Goal: Task Accomplishment & Management: Manage account settings

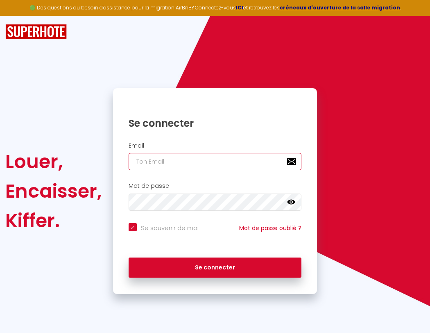
type input "l"
checkbox input "true"
type input "le"
checkbox input "true"
type input "les"
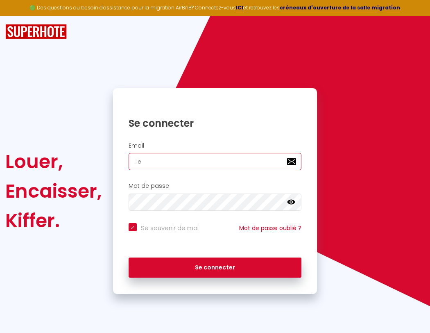
checkbox input "true"
type input "lesp"
checkbox input "true"
type input "lespa"
checkbox input "true"
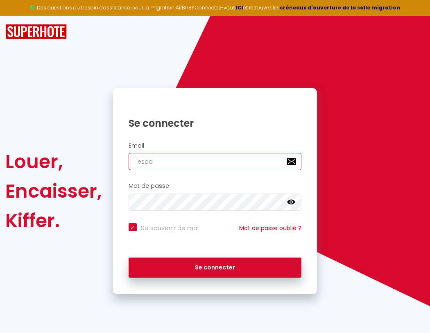
type input "lespac"
checkbox input "true"
type input "lespace"
checkbox input "true"
type input "l"
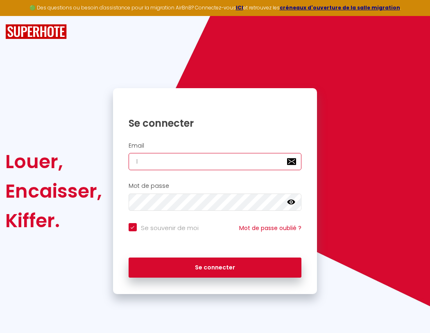
checkbox input "true"
type input "lespaced"
checkbox input "true"
type input "lespacede"
checkbox input "true"
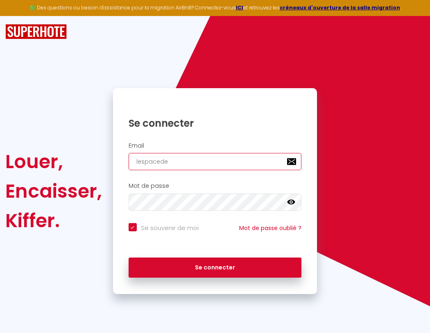
type input "lespacedet"
checkbox input "true"
type input "lespacedete"
checkbox input "true"
type input "lespacedeten"
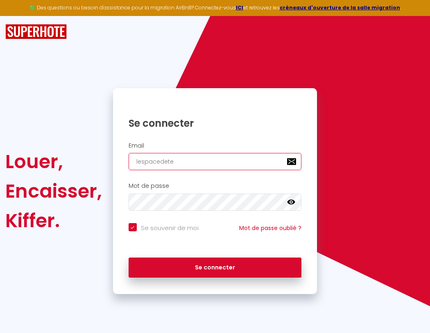
checkbox input "true"
type input "lespacedetent"
checkbox input "true"
type input "l"
checkbox input "true"
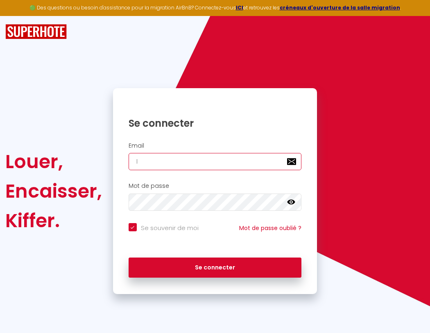
type input "le"
checkbox input "true"
type input "lespacedetente@"
checkbox input "true"
type input "les"
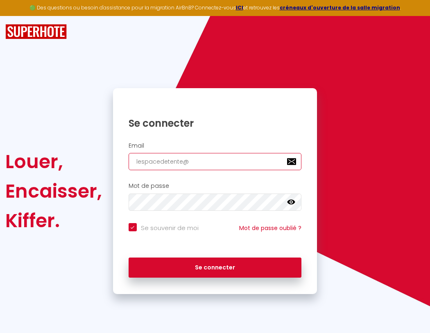
checkbox input "true"
type input "lespacedetente@g"
checkbox input "true"
type input "lesp"
checkbox input "true"
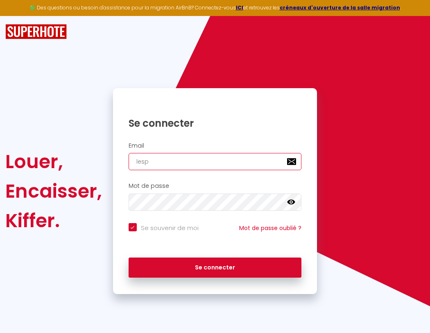
type input "lespacedetente@gm"
checkbox input "true"
type input "lespa"
checkbox input "true"
type input "lespacedetente@gma"
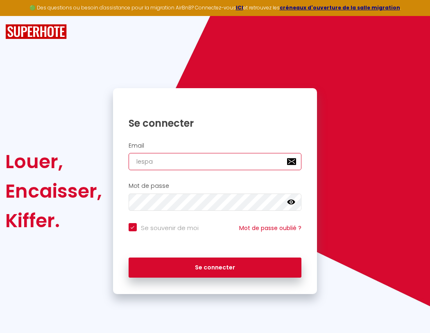
checkbox input "true"
type input "lespac"
checkbox input "true"
type input "lespacedetente@gmai"
checkbox input "true"
